Goal: Information Seeking & Learning: Learn about a topic

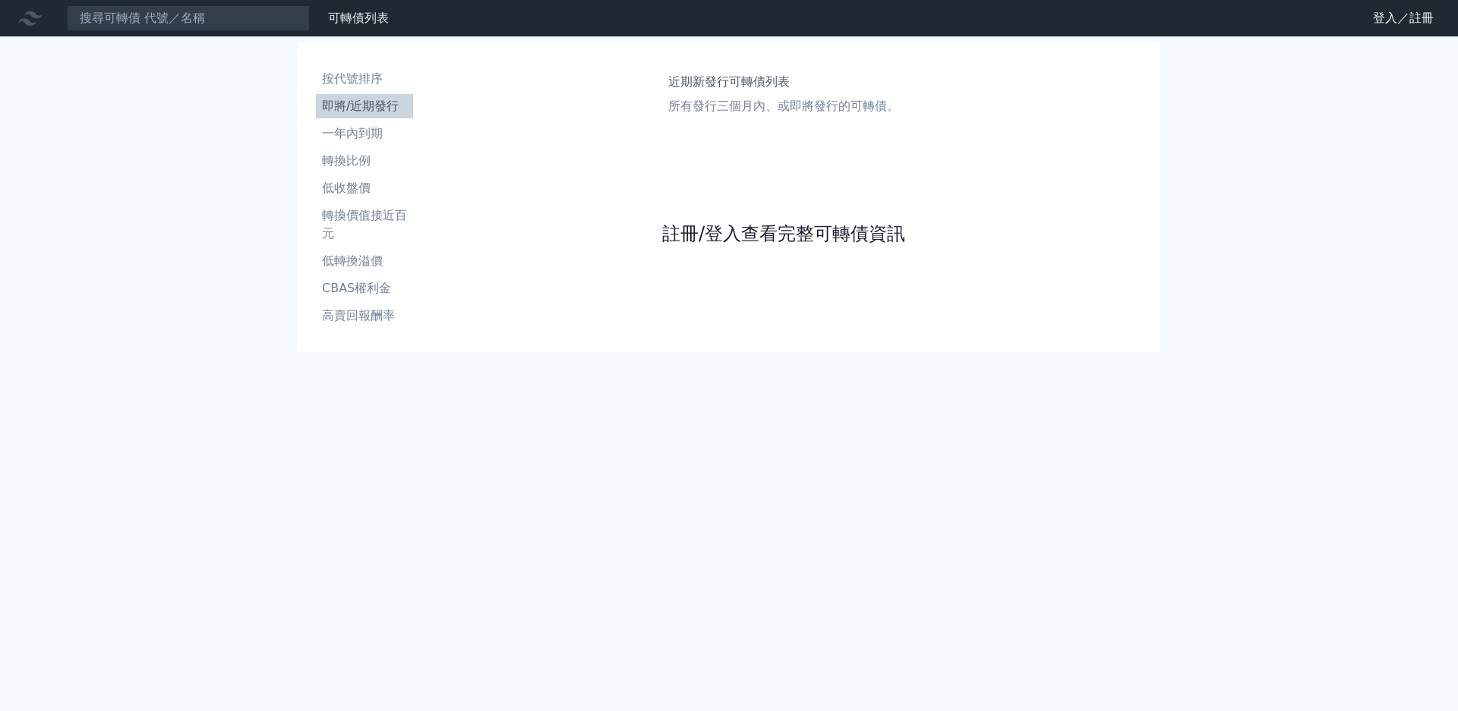
click at [702, 246] on link "註冊/登入查看完整可轉債資訊" at bounding box center [783, 234] width 243 height 24
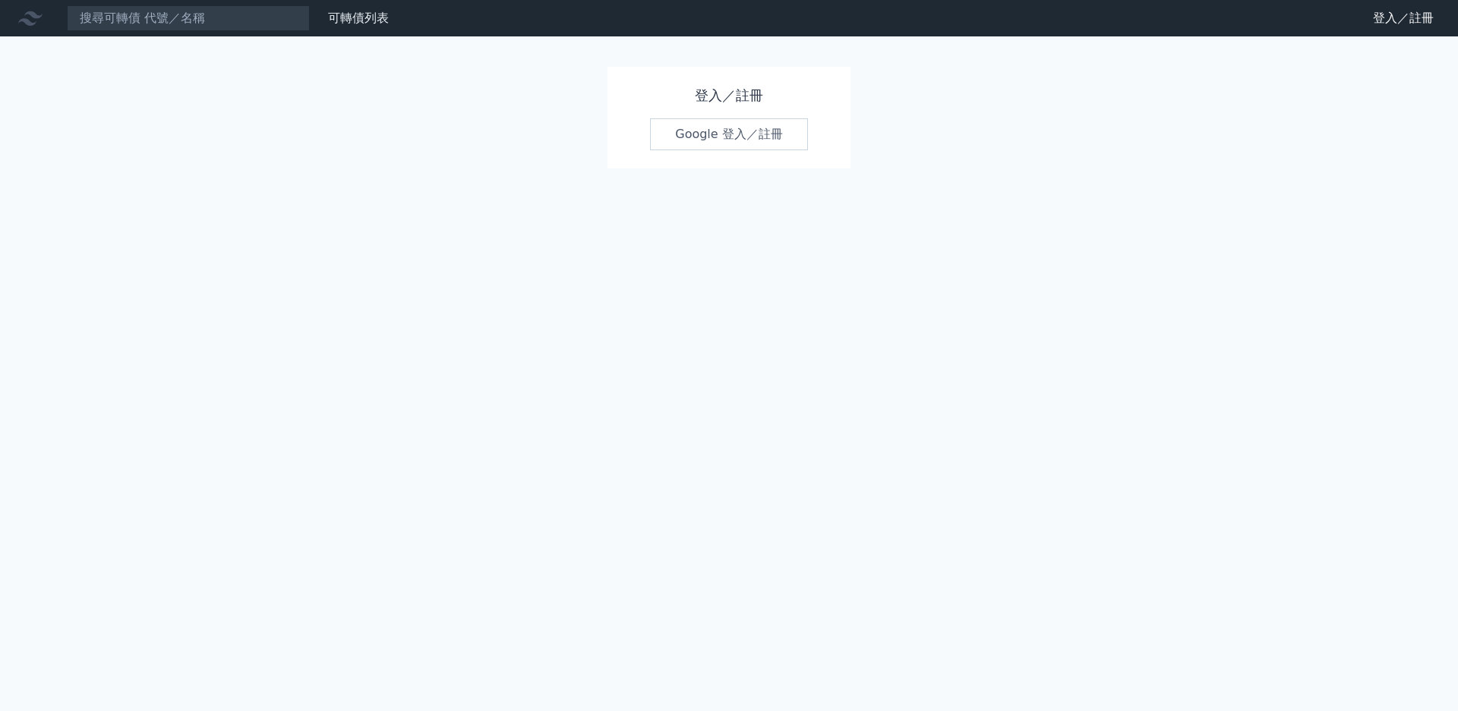
click at [721, 129] on link "Google 登入／註冊" at bounding box center [729, 134] width 158 height 32
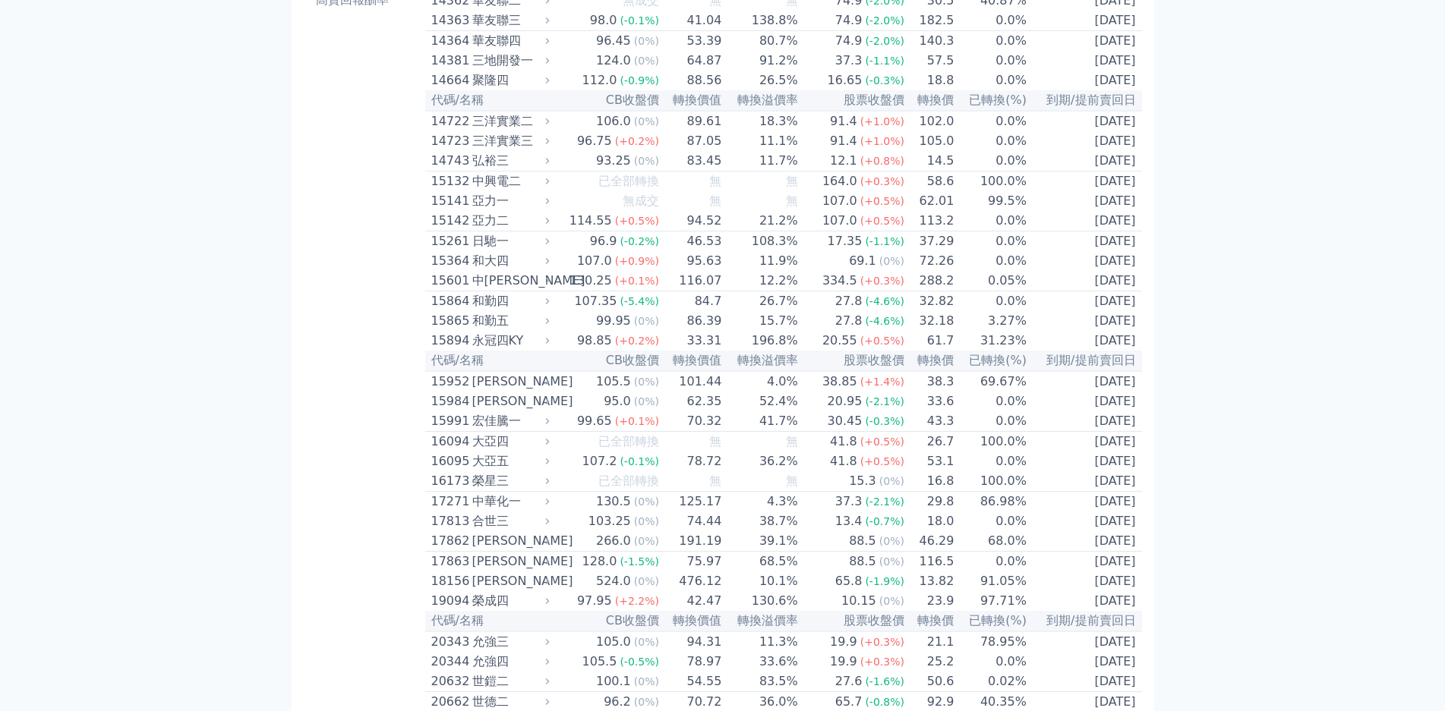
scroll to position [304, 0]
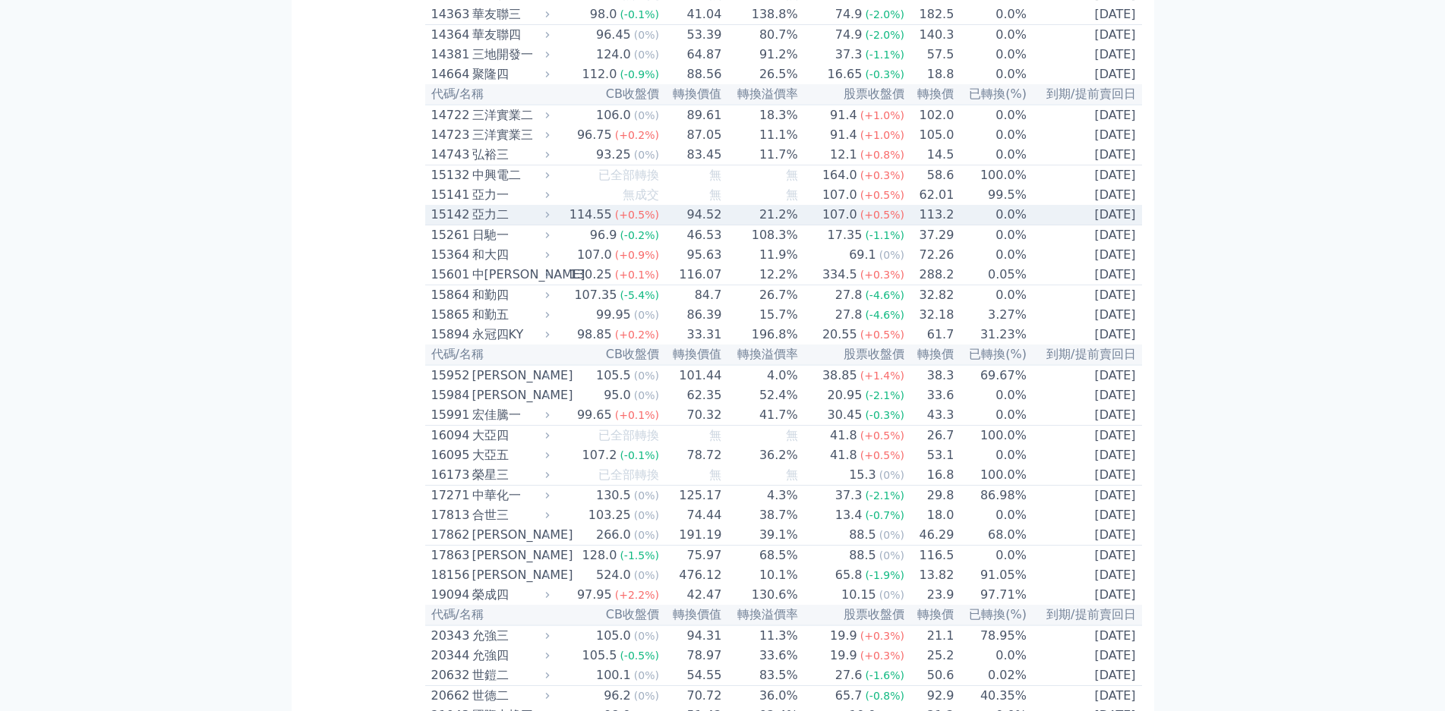
click at [472, 224] on div "亞力二" at bounding box center [509, 215] width 74 height 18
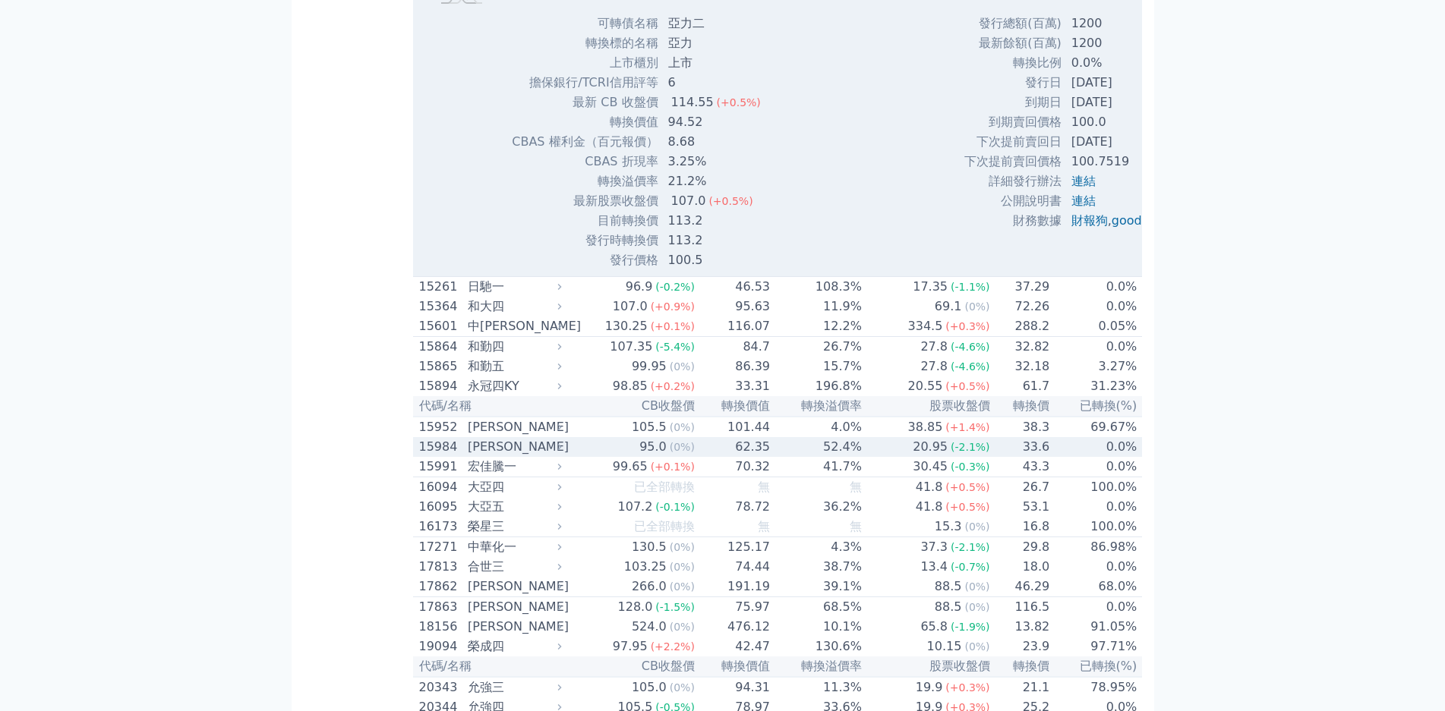
scroll to position [759, 0]
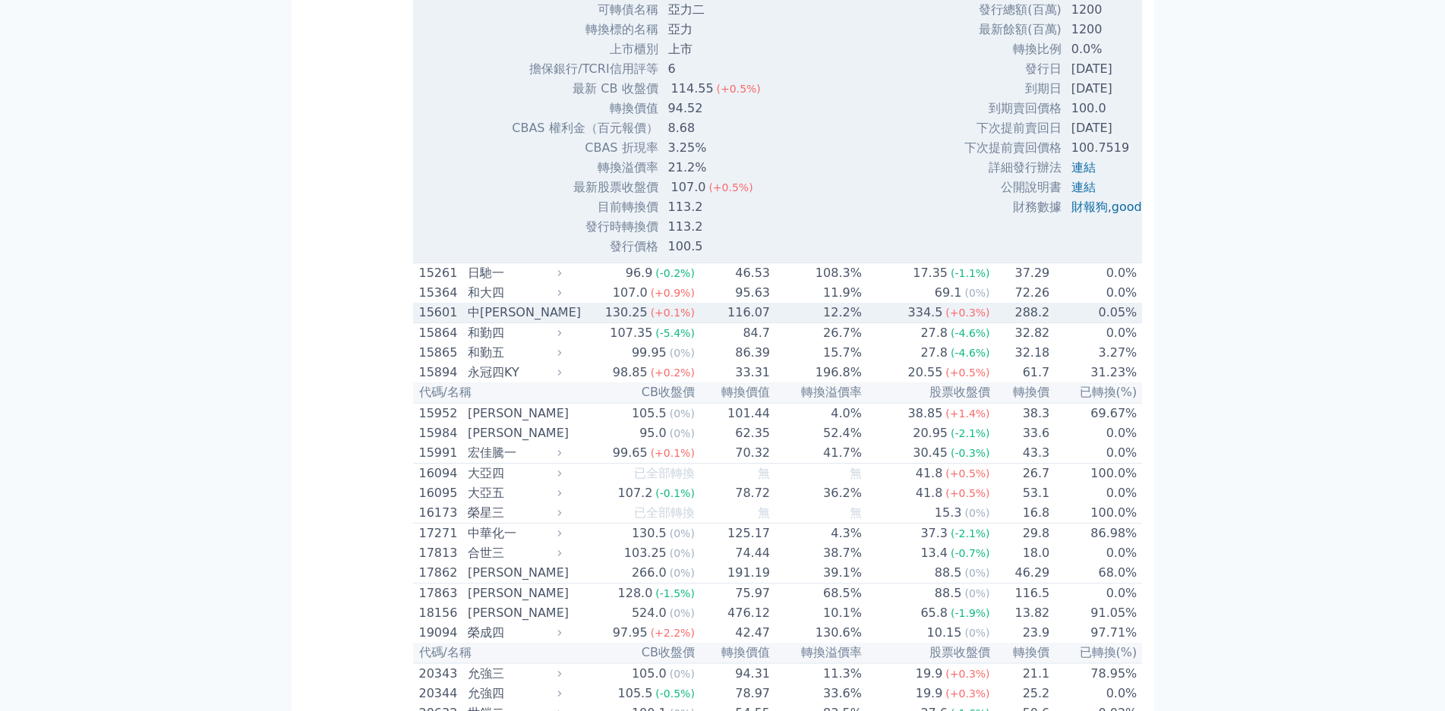
click at [468, 322] on div "中[PERSON_NAME]" at bounding box center [513, 313] width 90 height 18
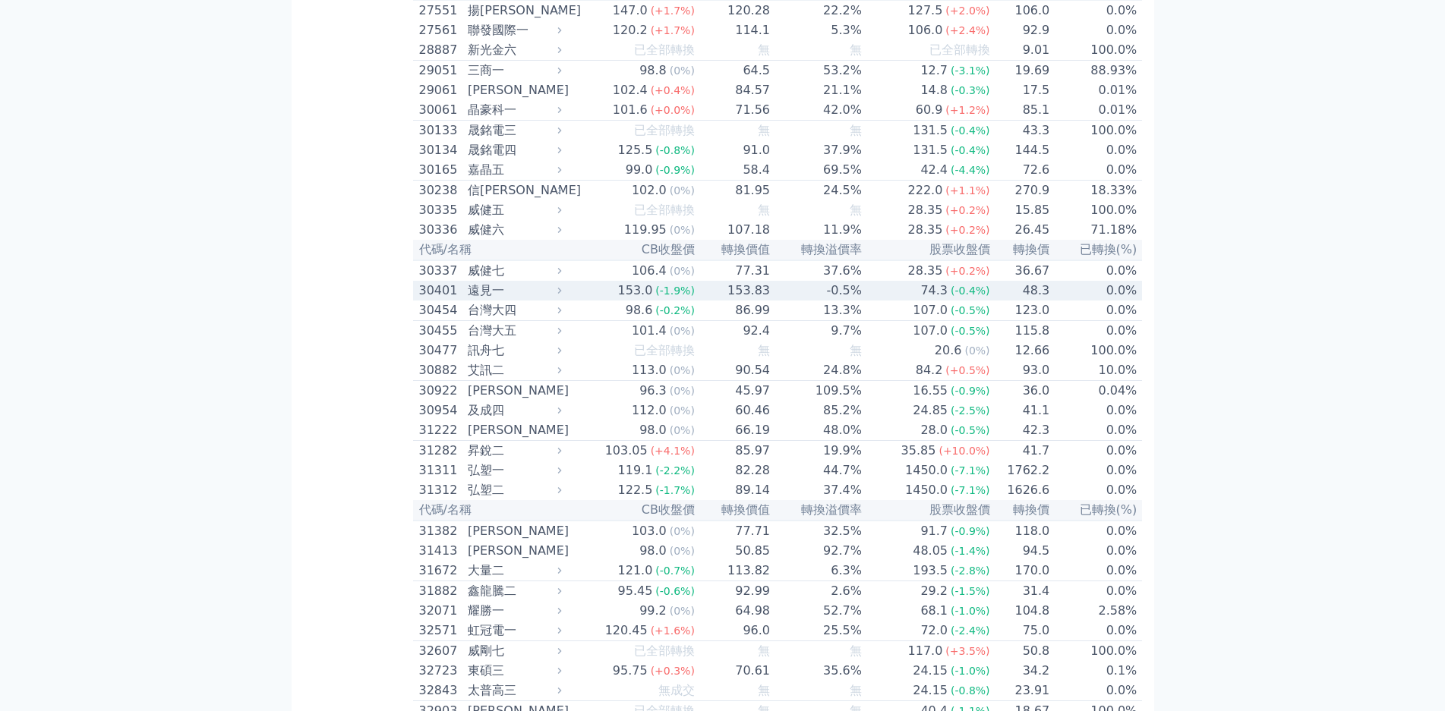
scroll to position [2961, 0]
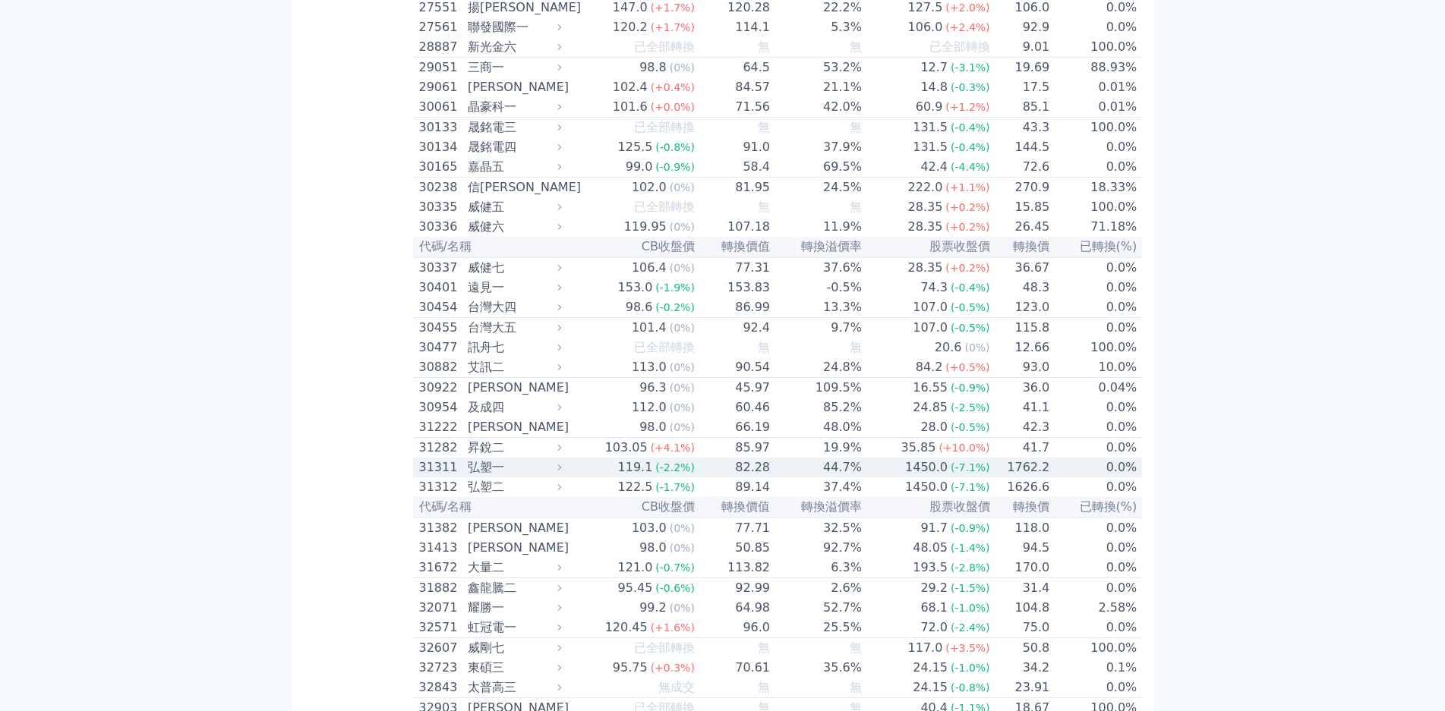
click at [468, 477] on div "弘塑一" at bounding box center [513, 468] width 90 height 18
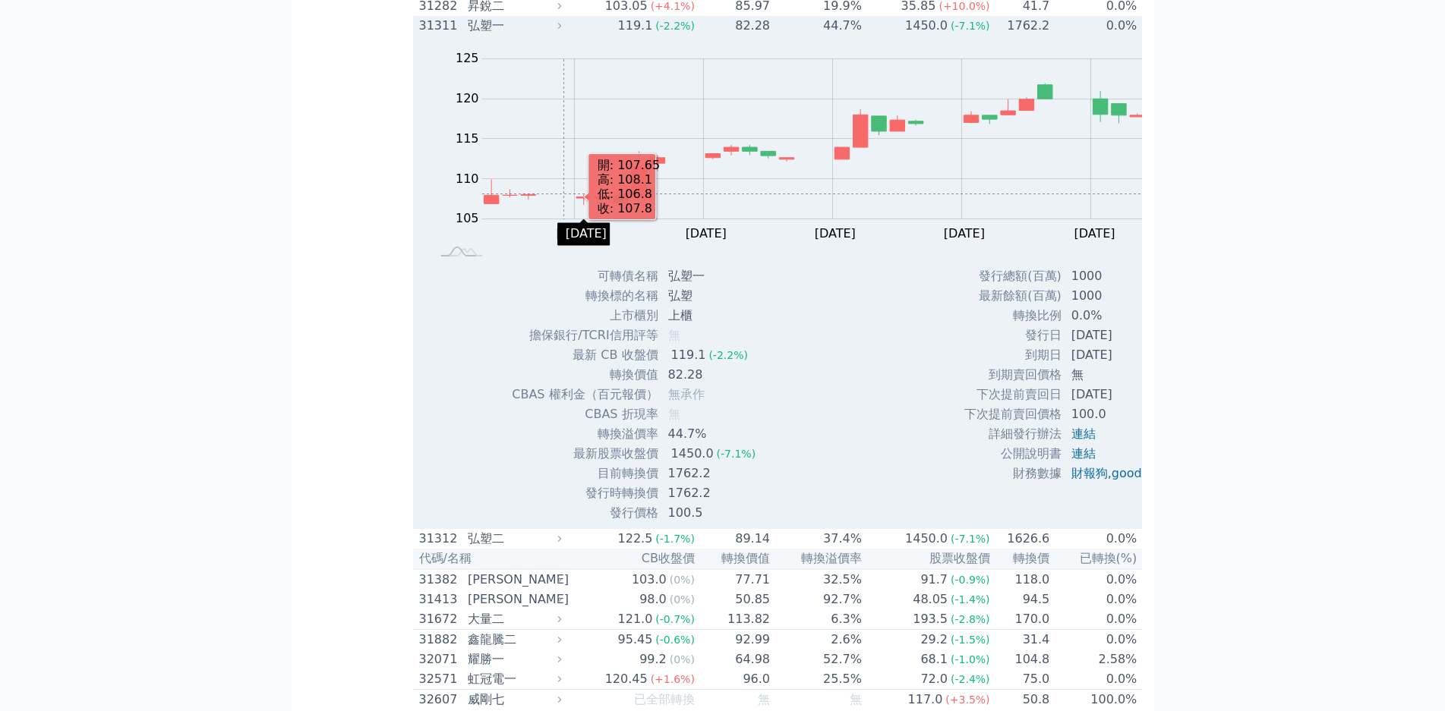
scroll to position [3416, 0]
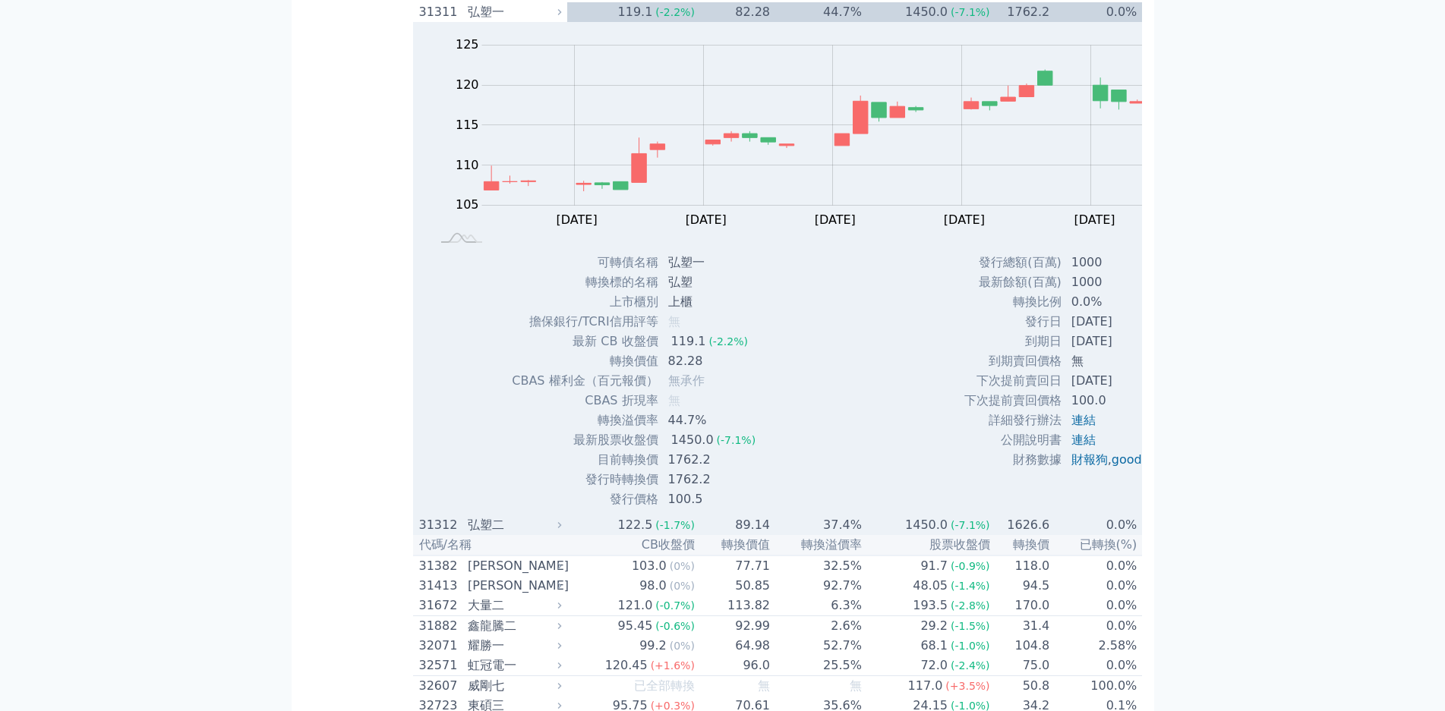
click at [468, 516] on div "弘塑二" at bounding box center [513, 525] width 90 height 18
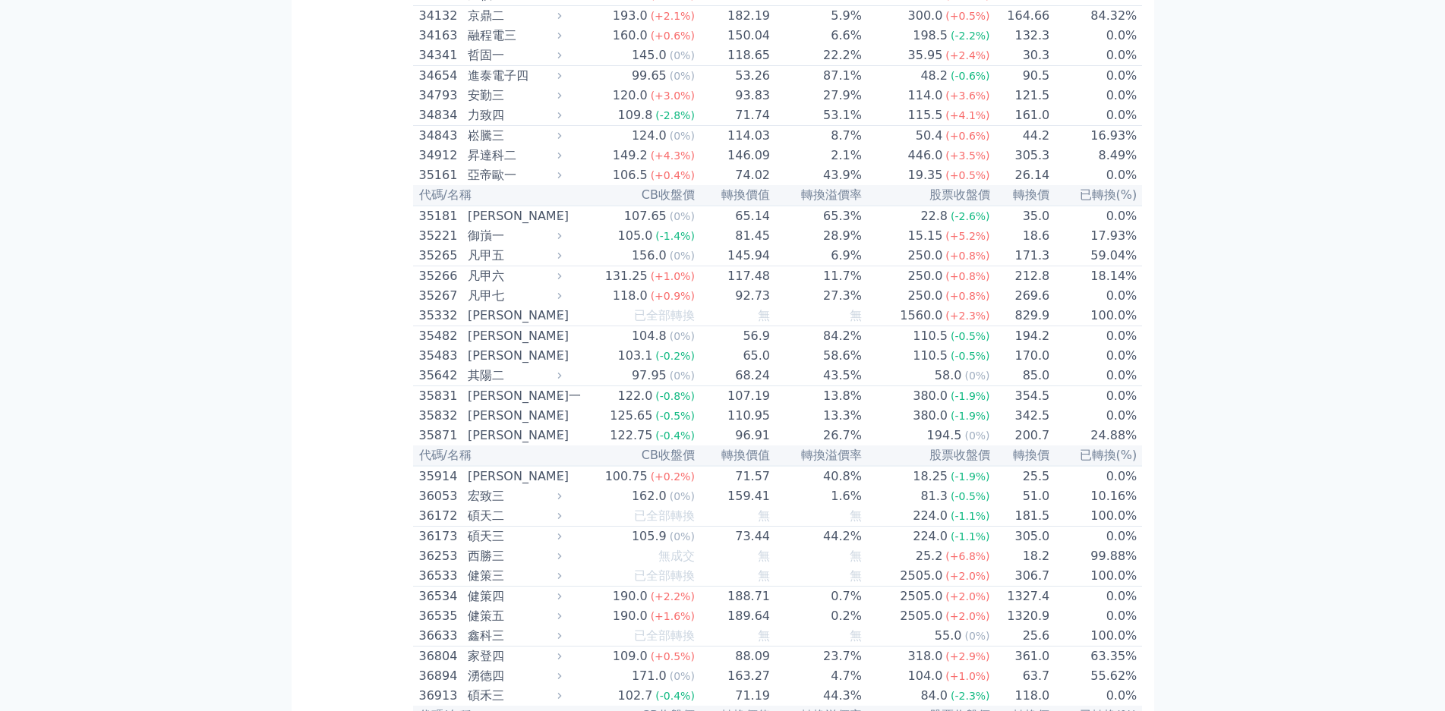
scroll to position [5664, 0]
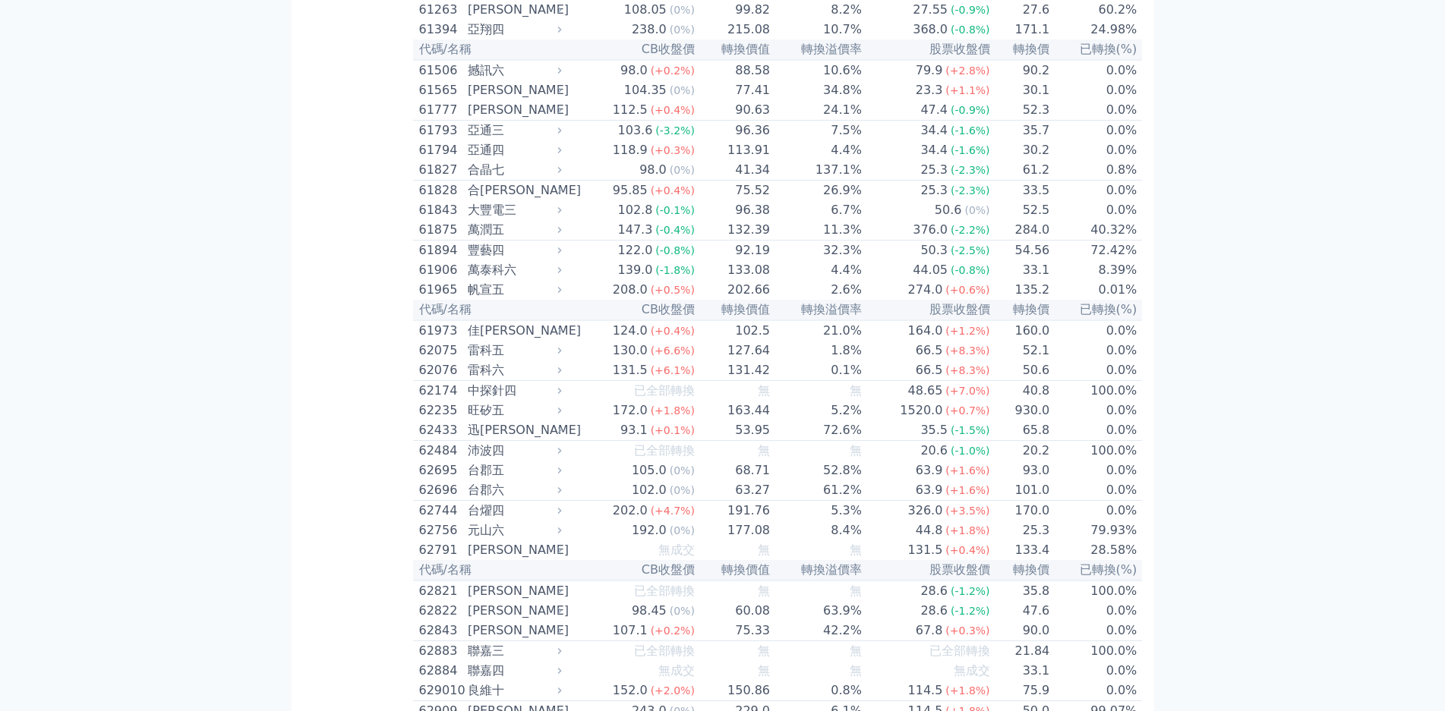
scroll to position [7910, 0]
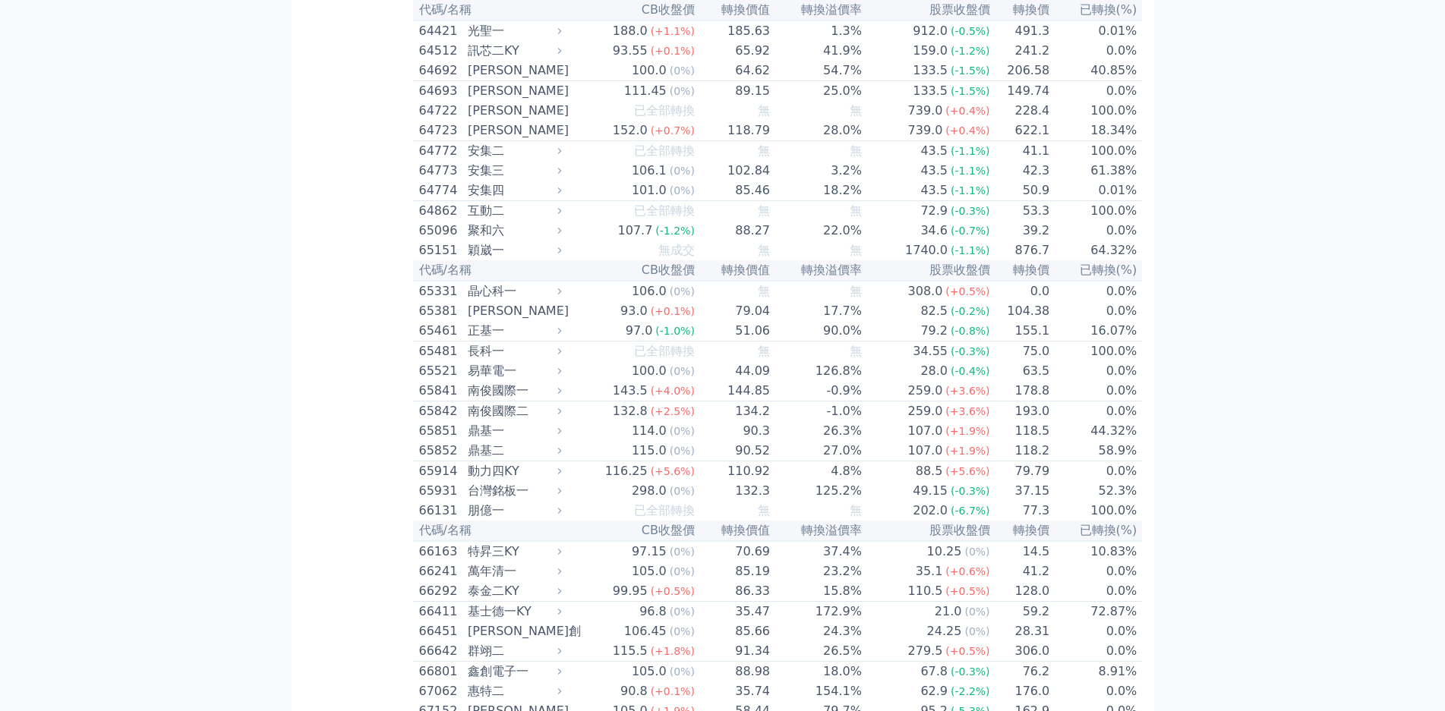
scroll to position [8366, 0]
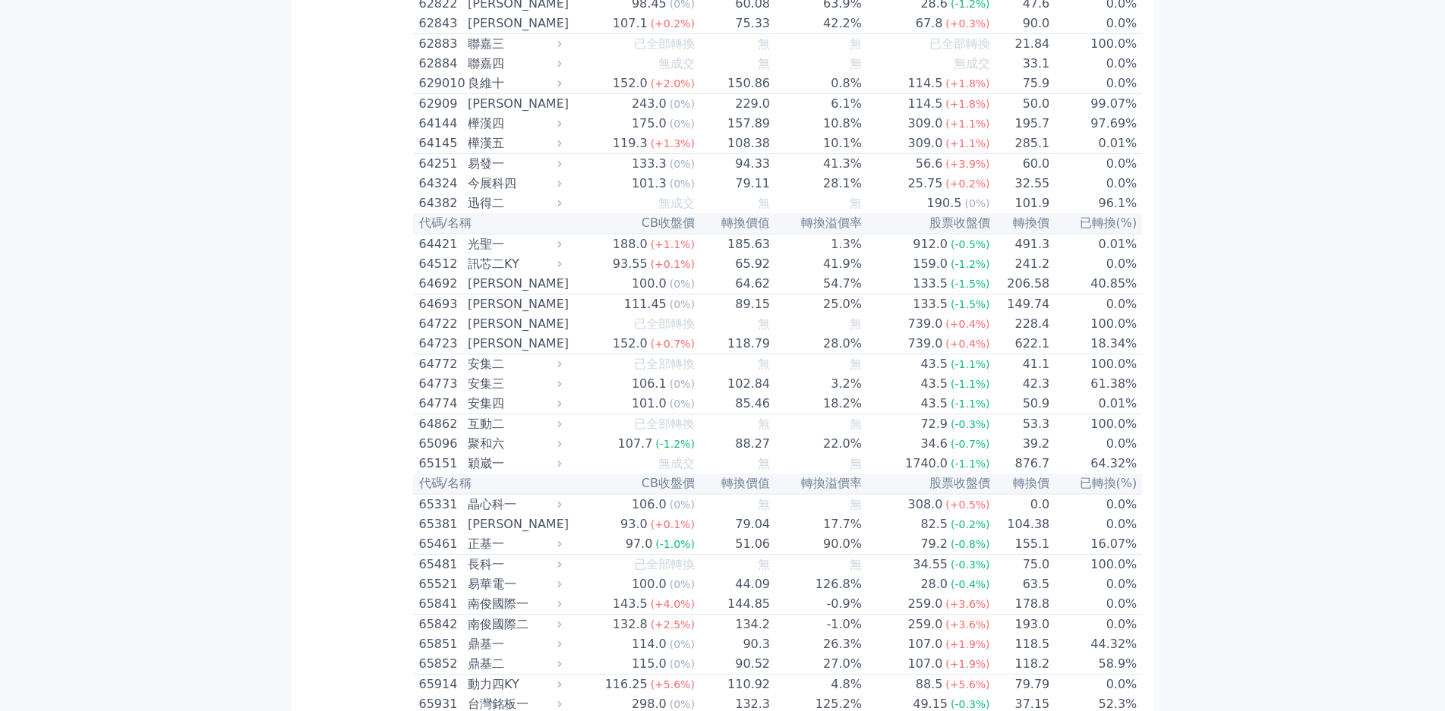
scroll to position [8062, 0]
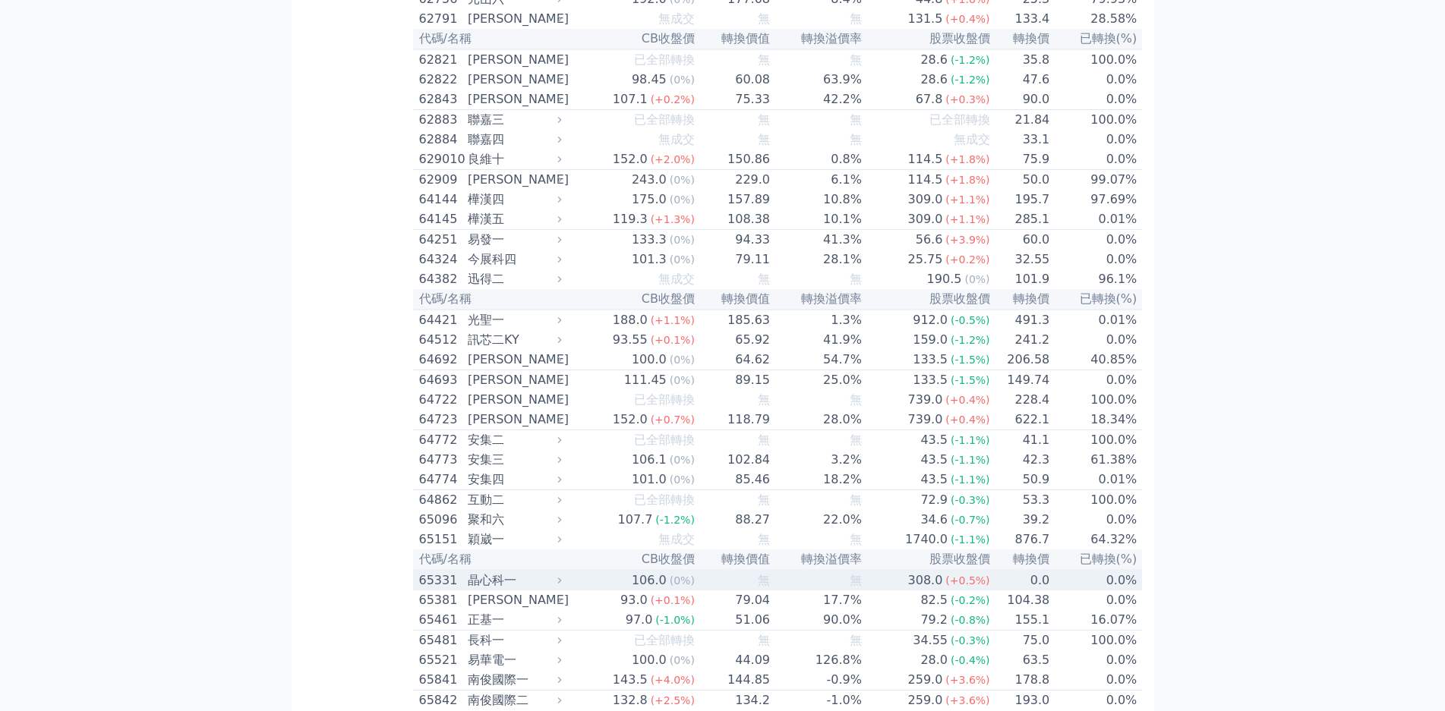
click at [567, 570] on td "106.0 (0%)" at bounding box center [631, 580] width 128 height 20
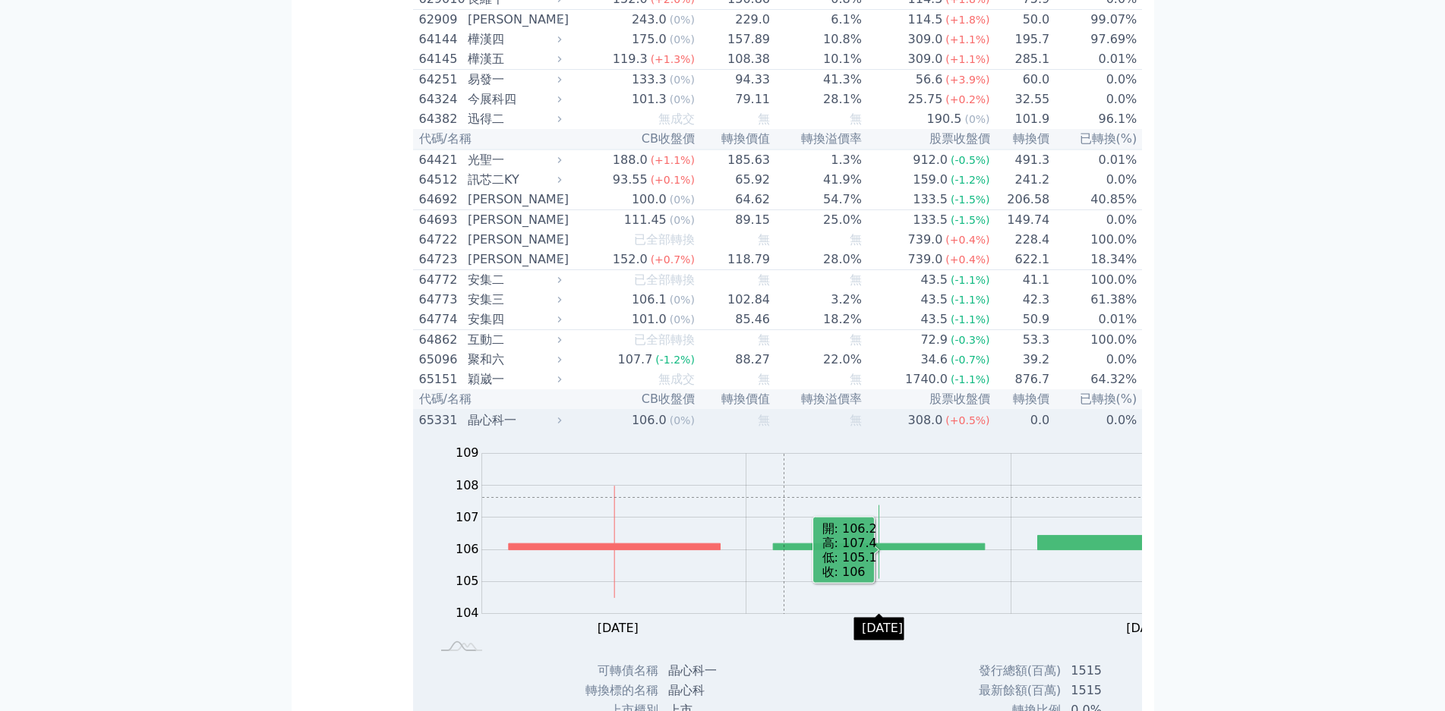
scroll to position [8290, 0]
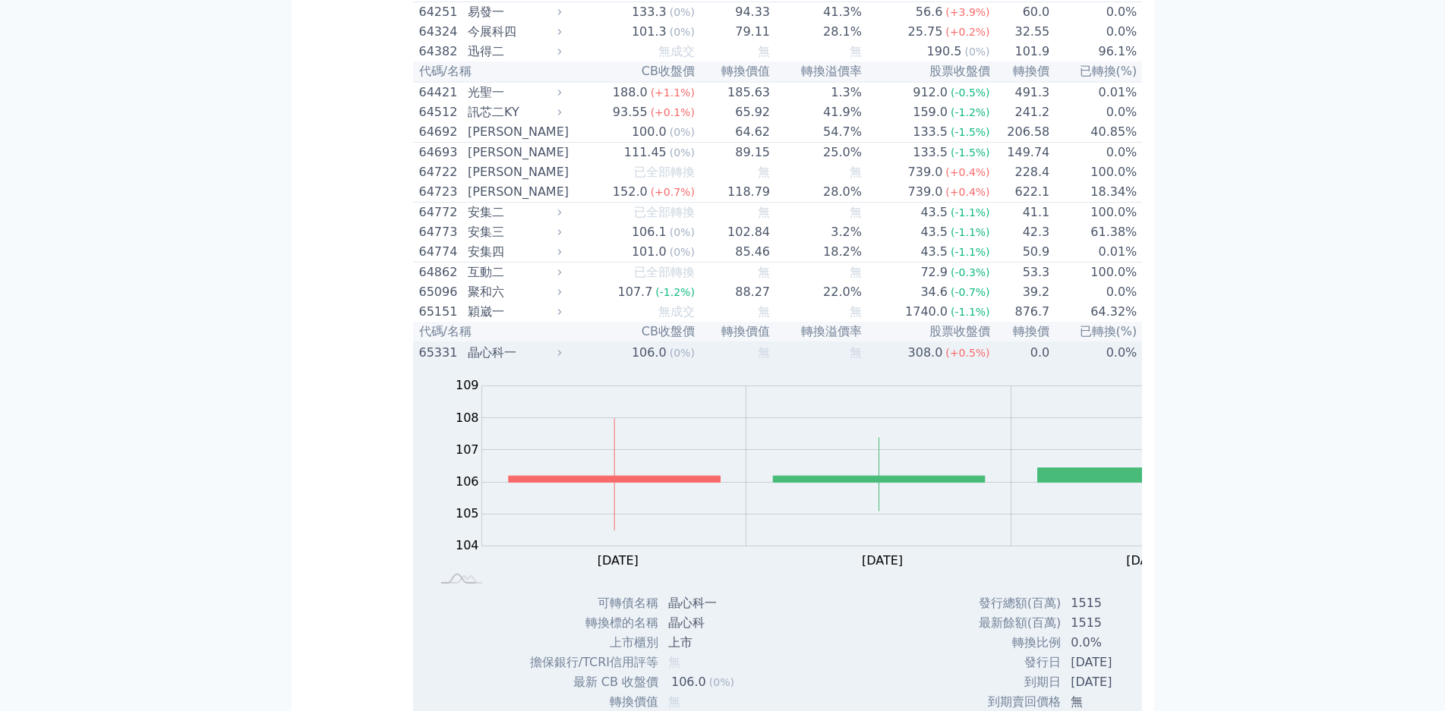
drag, startPoint x: 528, startPoint y: 470, endPoint x: 541, endPoint y: 469, distance: 12.2
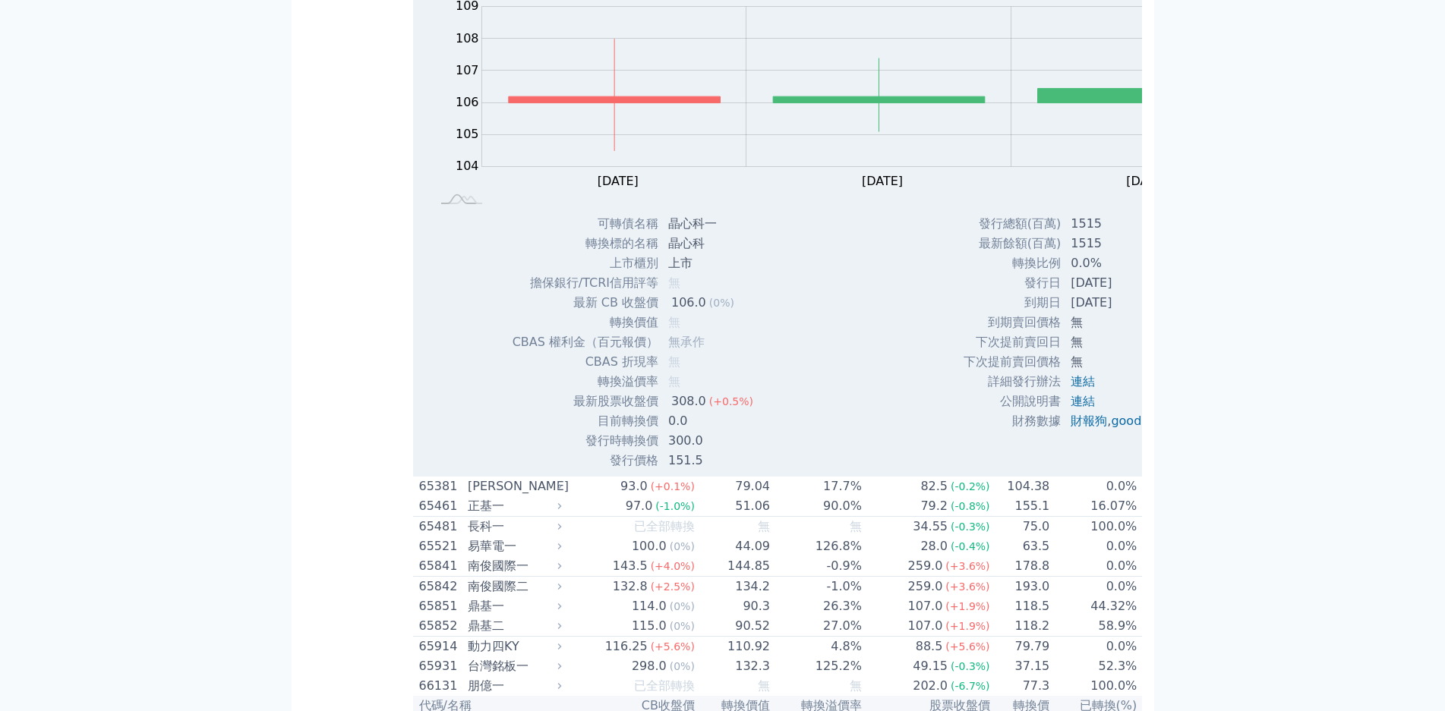
scroll to position [8745, 0]
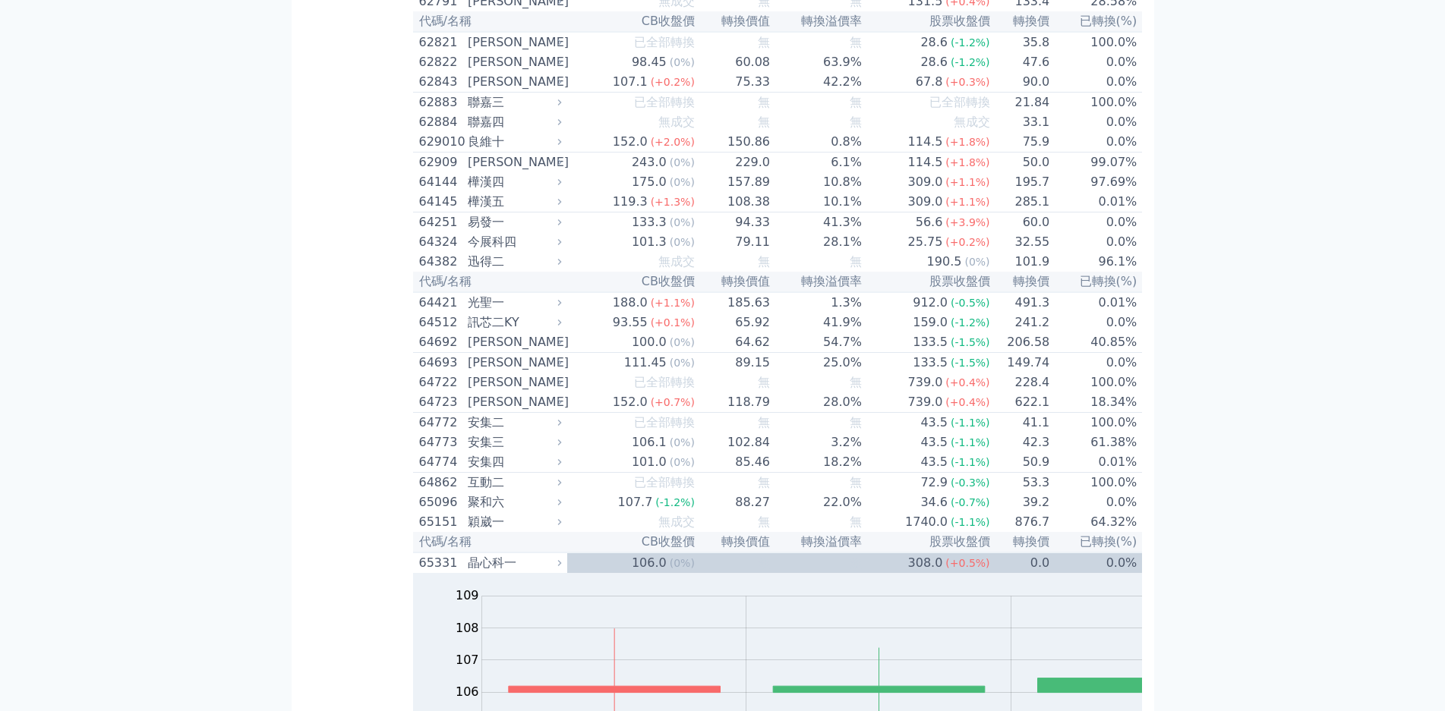
scroll to position [8138, 0]
